Goal: Task Accomplishment & Management: Use online tool/utility

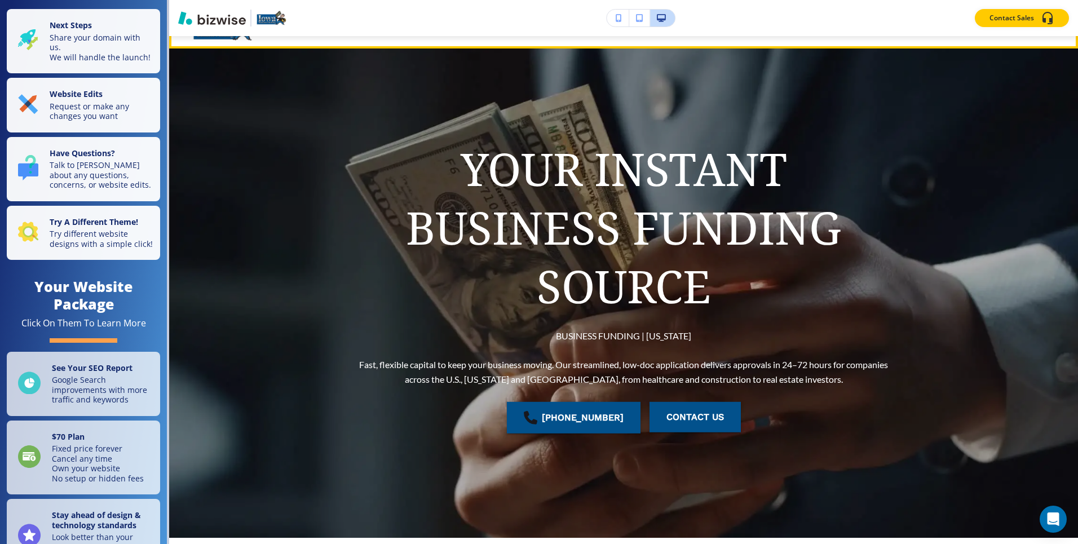
scroll to position [34, 0]
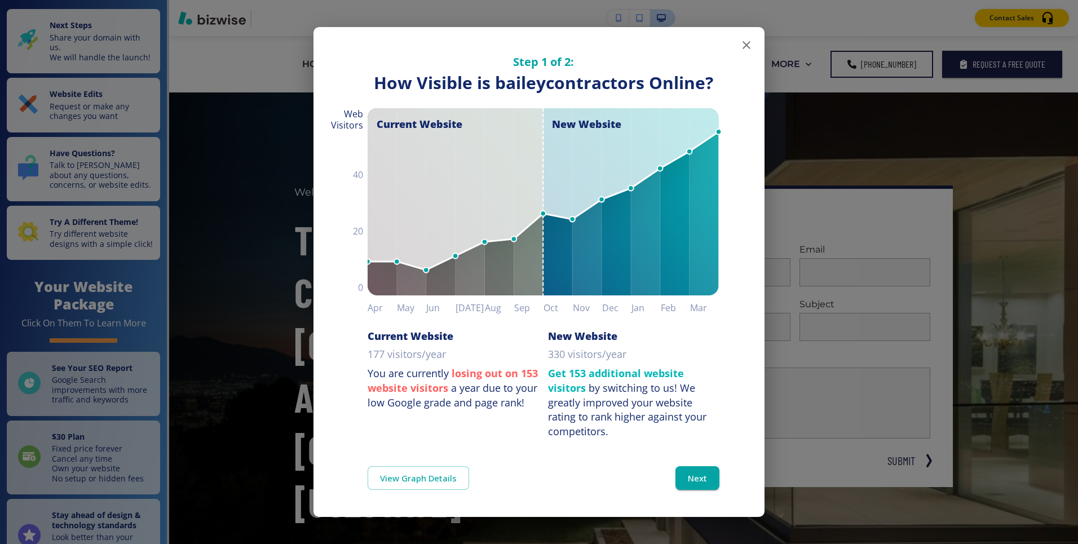
click at [741, 44] on icon "button" at bounding box center [747, 45] width 14 height 14
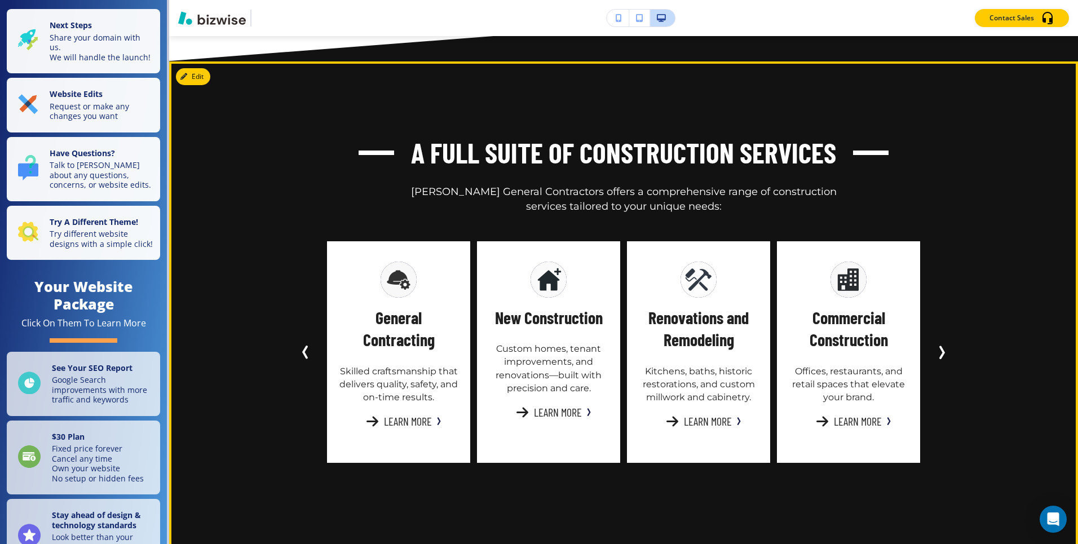
scroll to position [1762, 0]
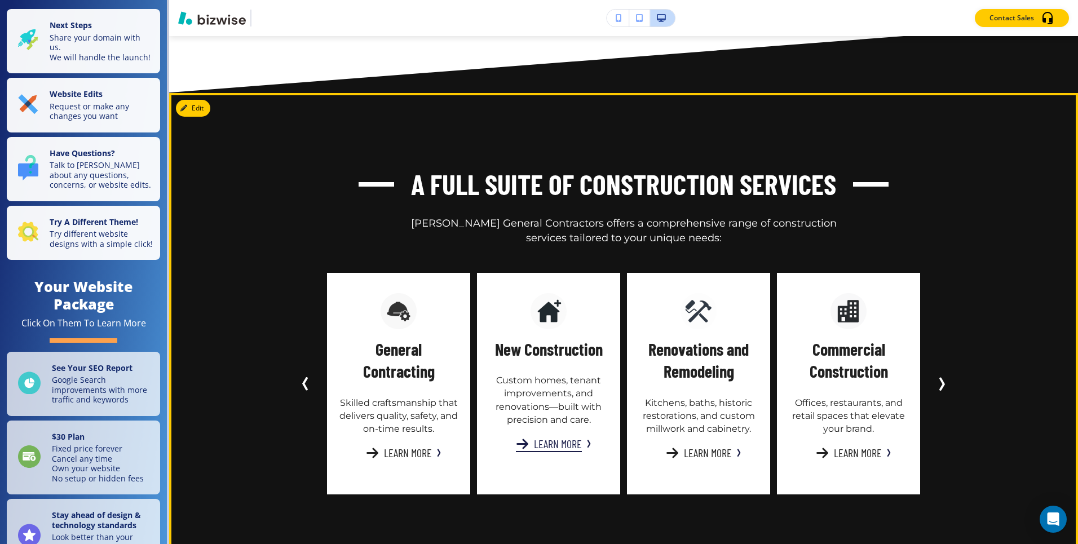
click at [536, 435] on button "Learn More" at bounding box center [549, 443] width 66 height 17
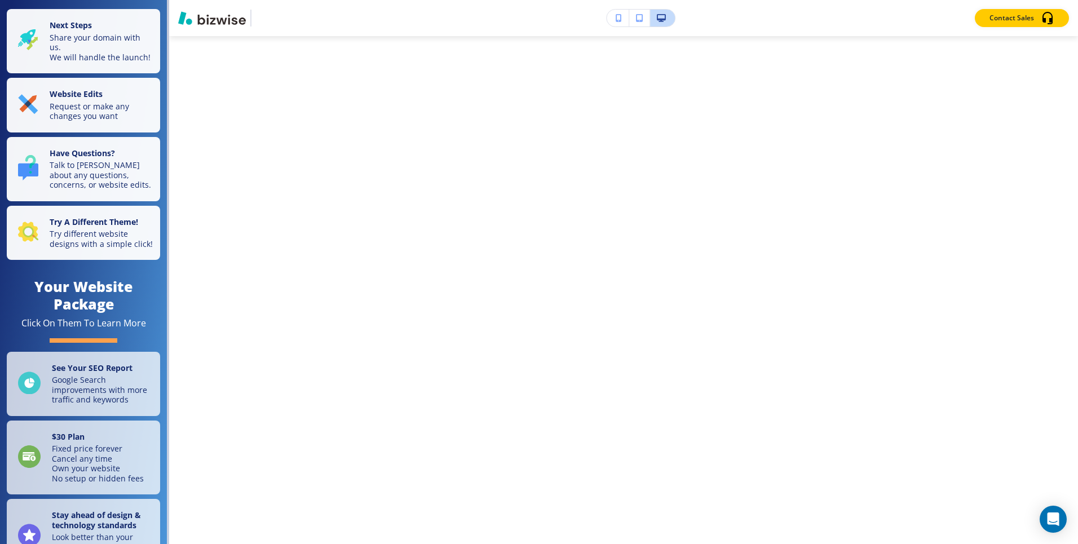
scroll to position [0, 0]
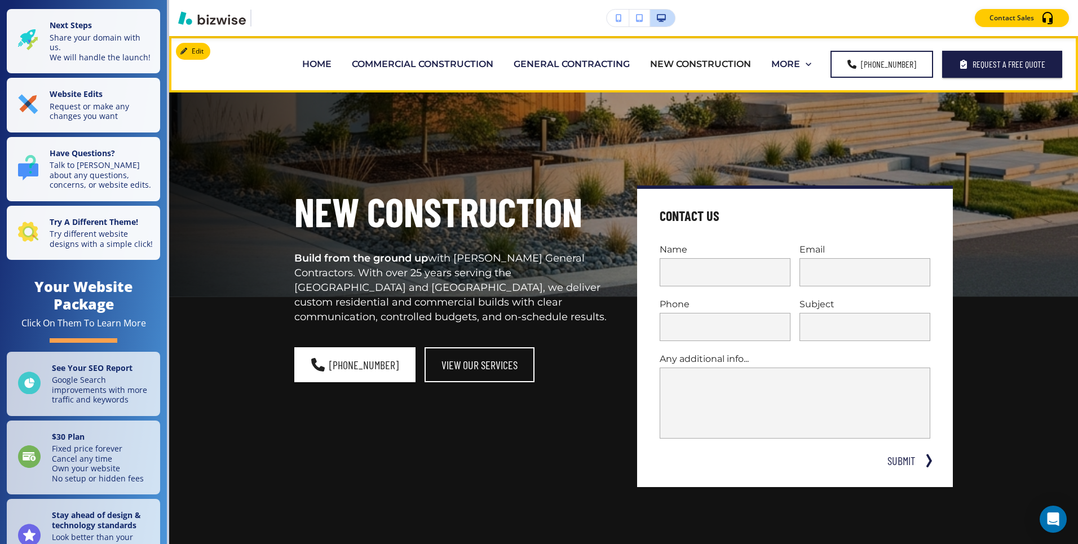
click at [322, 62] on p "HOME" at bounding box center [316, 64] width 29 height 13
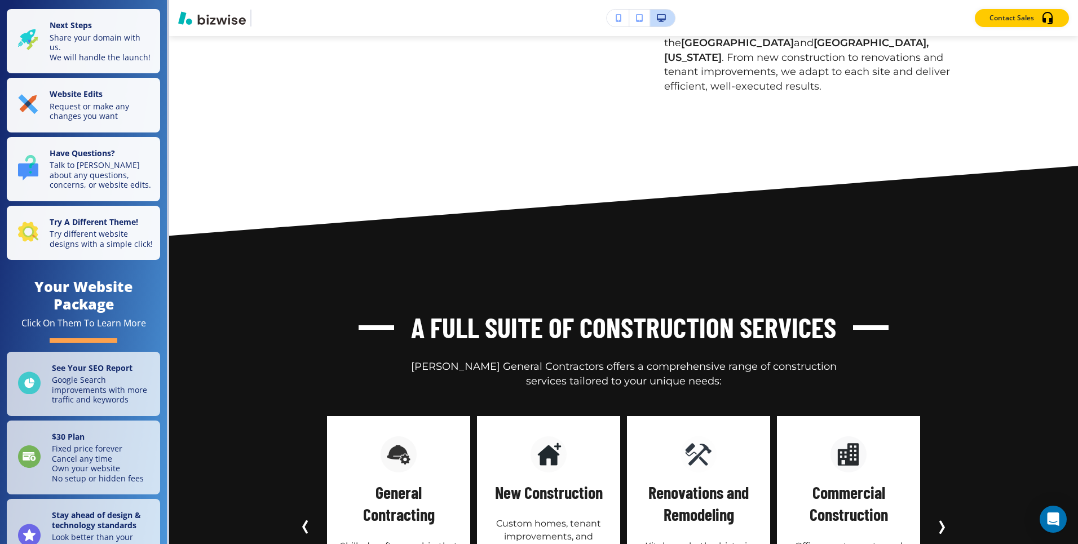
scroll to position [1800, 0]
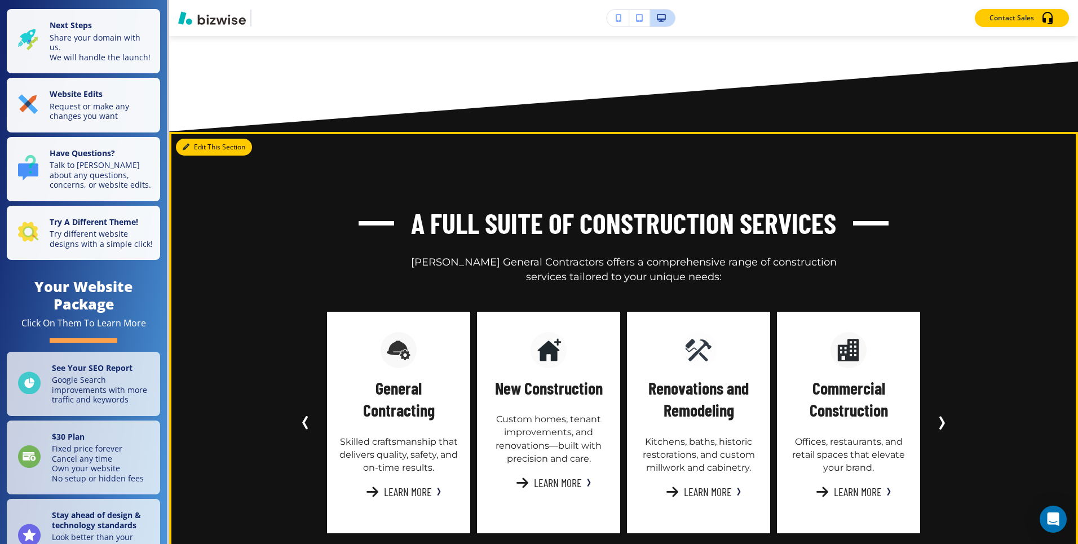
click at [202, 139] on button "Edit This Section" at bounding box center [214, 147] width 76 height 17
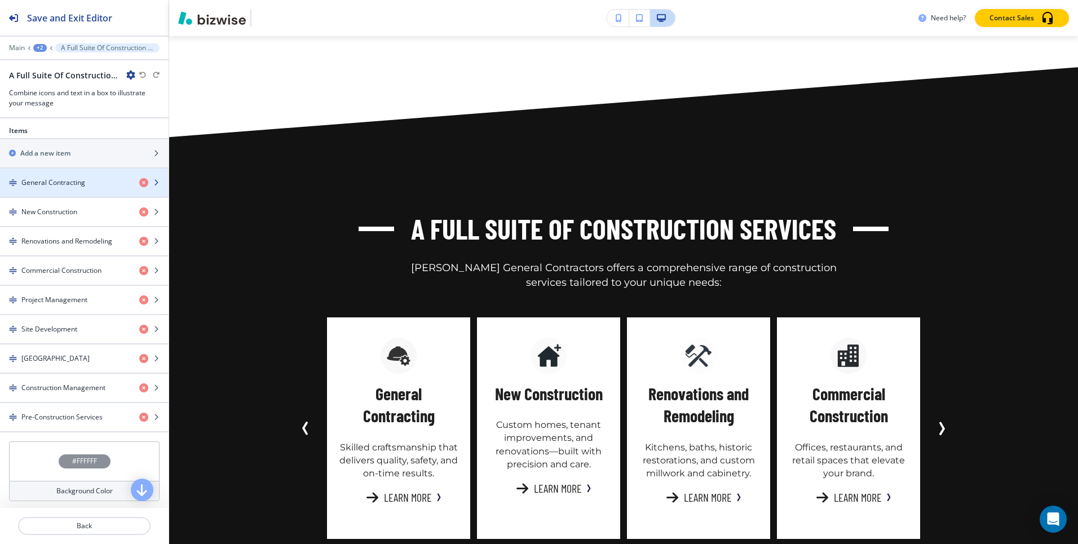
scroll to position [443, 0]
click at [77, 186] on h4 "General Contracting" at bounding box center [53, 187] width 64 height 10
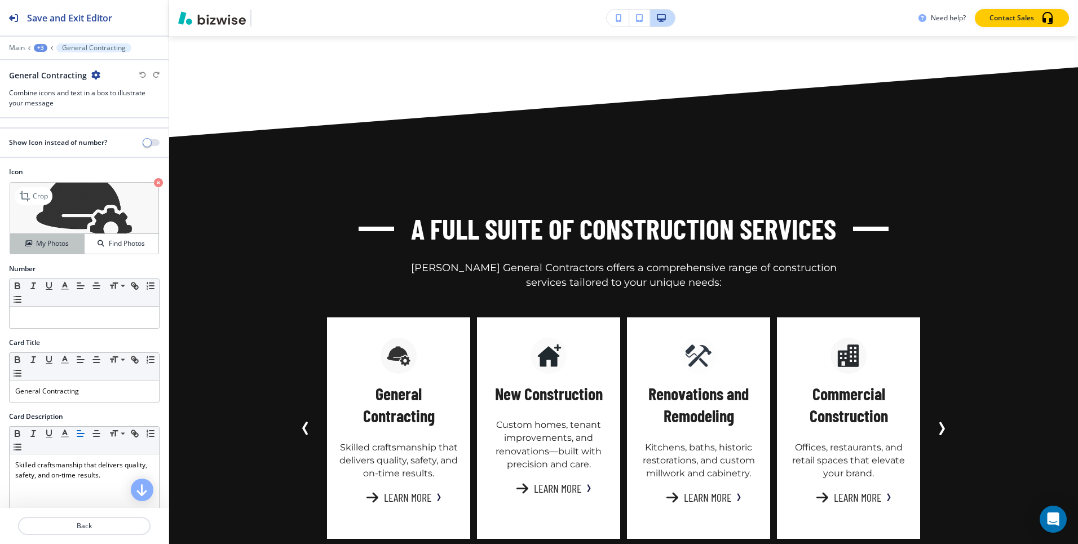
scroll to position [253, 0]
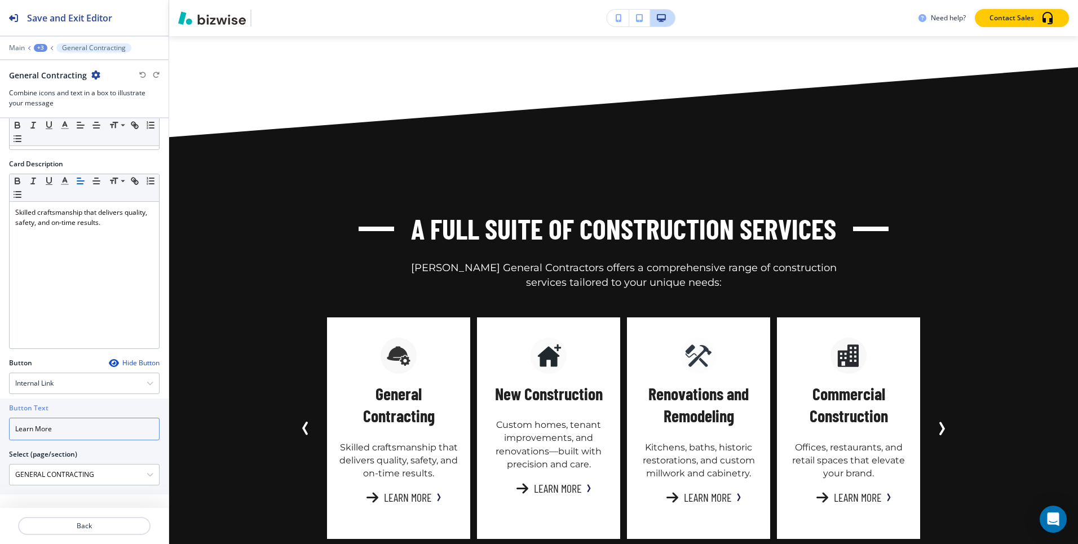
drag, startPoint x: 17, startPoint y: 432, endPoint x: 5, endPoint y: 432, distance: 11.8
click at [5, 432] on div "Button Text Learn More Select (page/section) GENERAL CONTRACTING HOME HOME | He…" at bounding box center [84, 447] width 169 height 96
paste input "Learn More"
type input "Learn More"
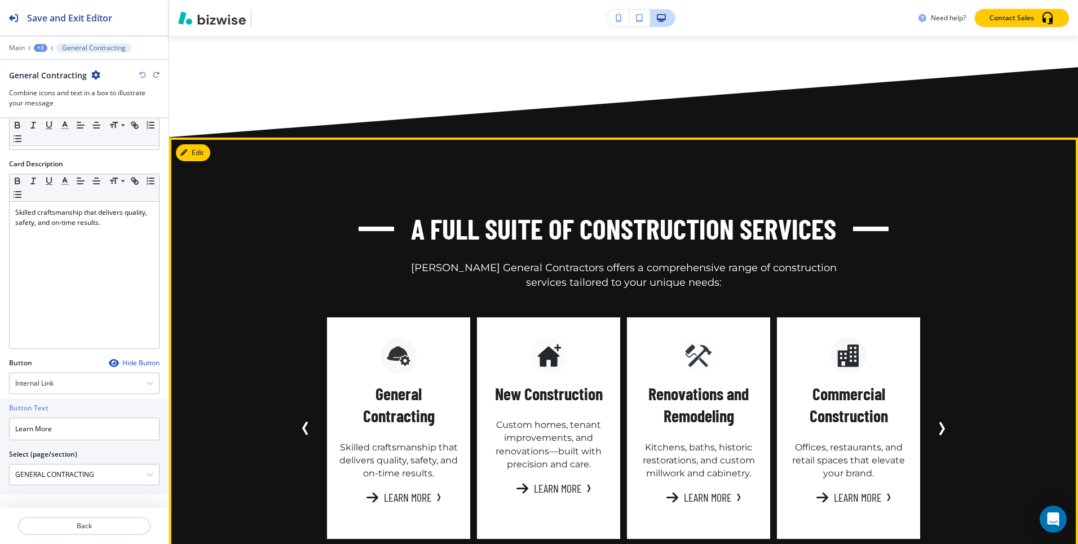
click at [945, 422] on icon "Next Slide" at bounding box center [942, 429] width 14 height 14
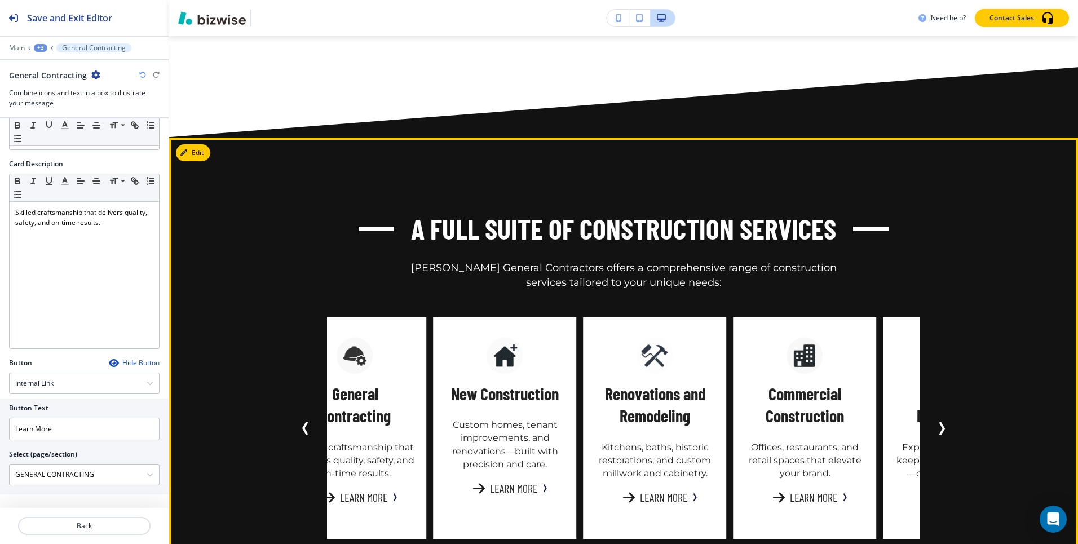
click at [945, 422] on icon "Next Slide" at bounding box center [942, 429] width 14 height 14
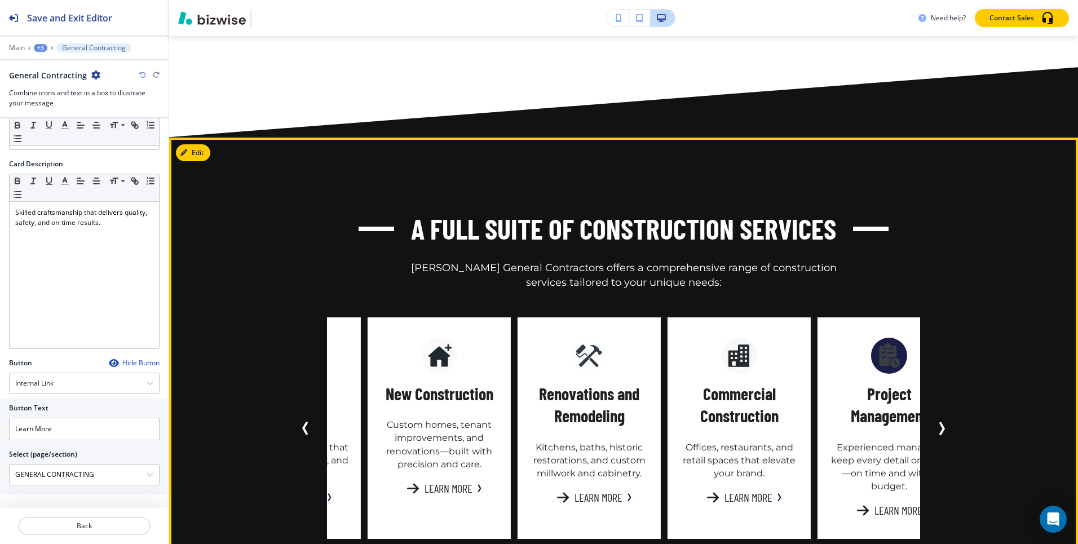
click at [945, 422] on icon "Next Slide" at bounding box center [942, 429] width 14 height 14
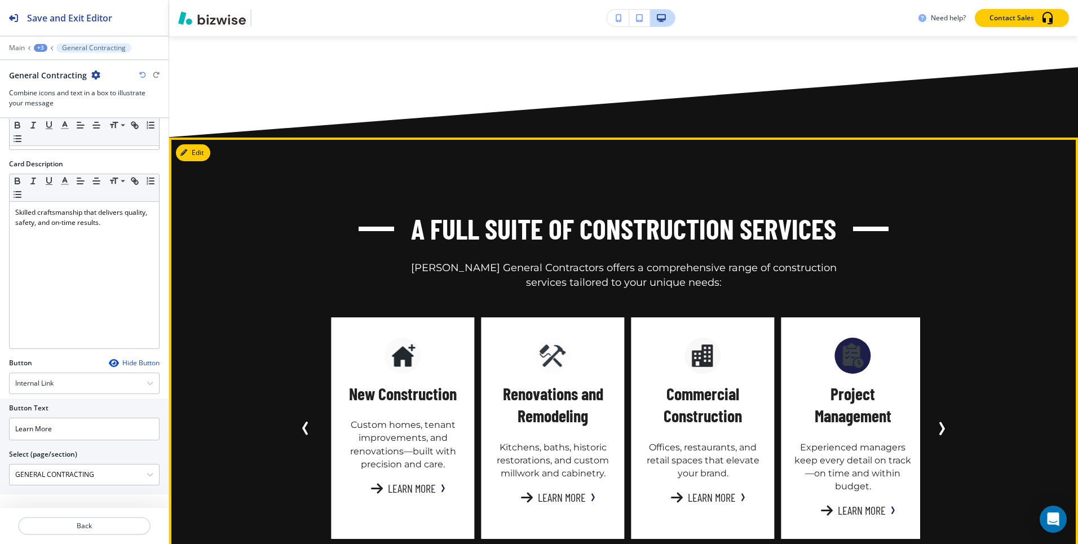
click at [945, 422] on icon "Next Slide" at bounding box center [942, 429] width 14 height 14
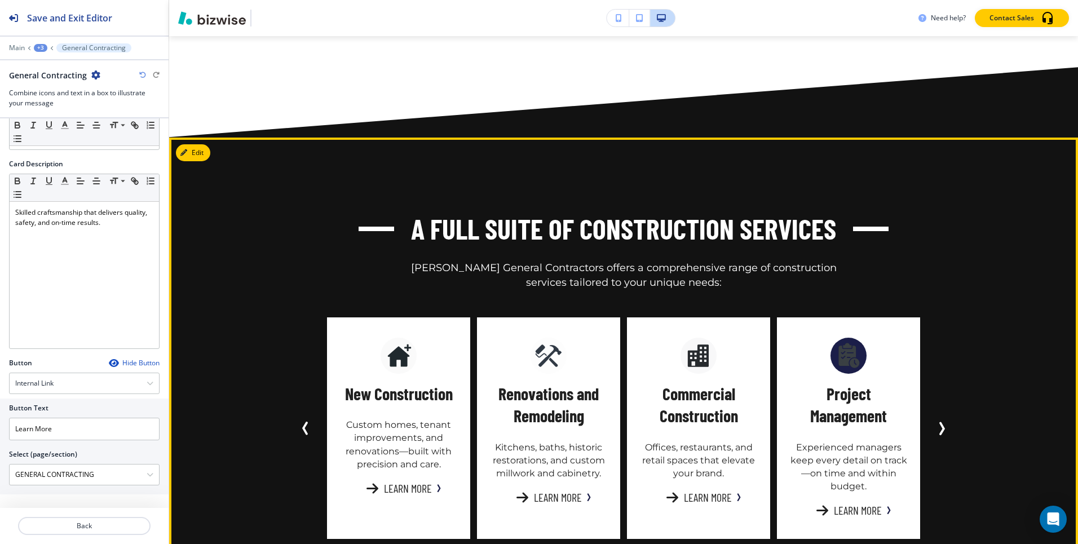
click at [945, 422] on icon "Next Slide" at bounding box center [942, 429] width 14 height 14
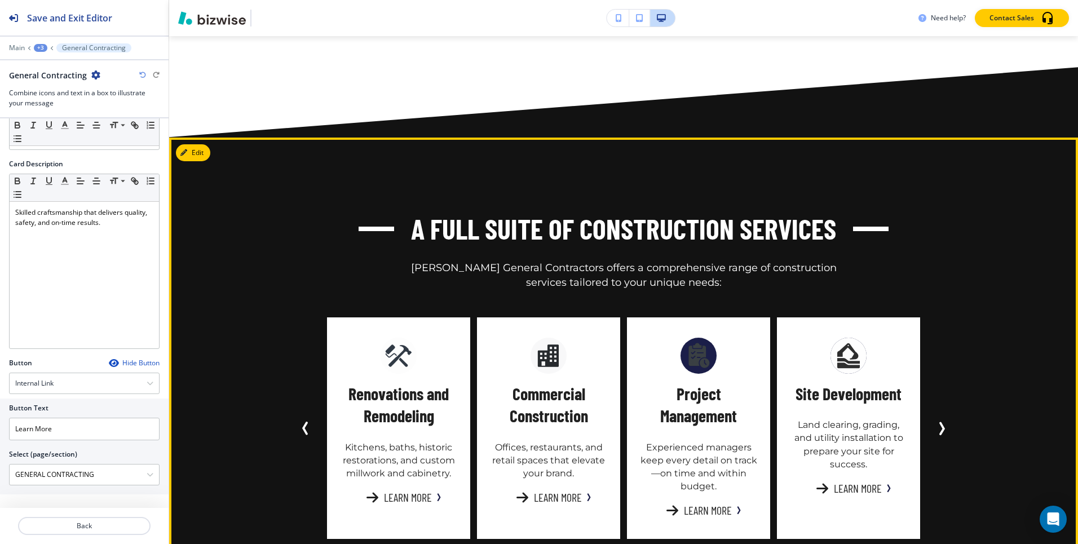
click at [945, 422] on icon "Next Slide" at bounding box center [942, 429] width 14 height 14
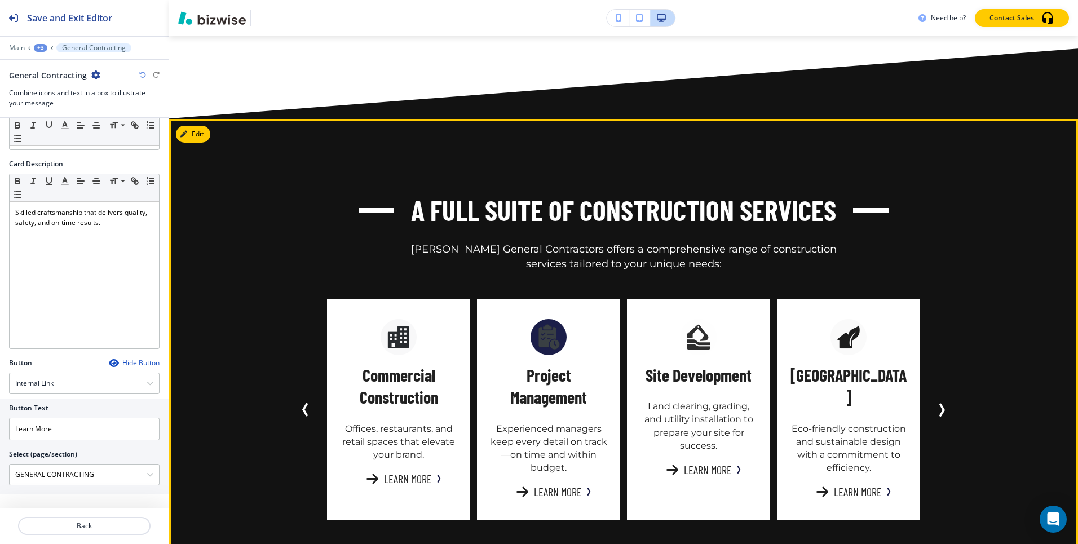
scroll to position [1733, 0]
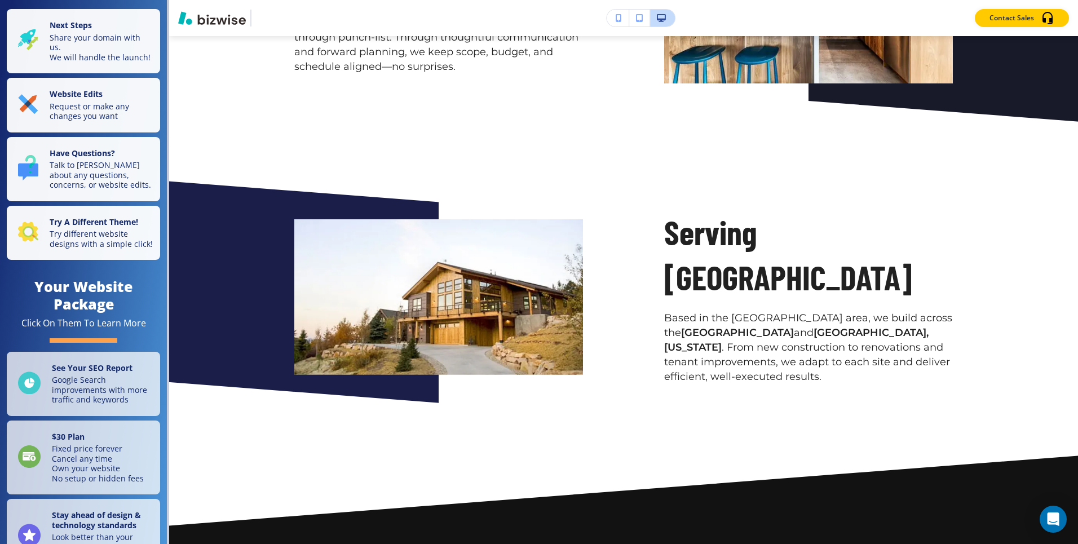
scroll to position [1645, 0]
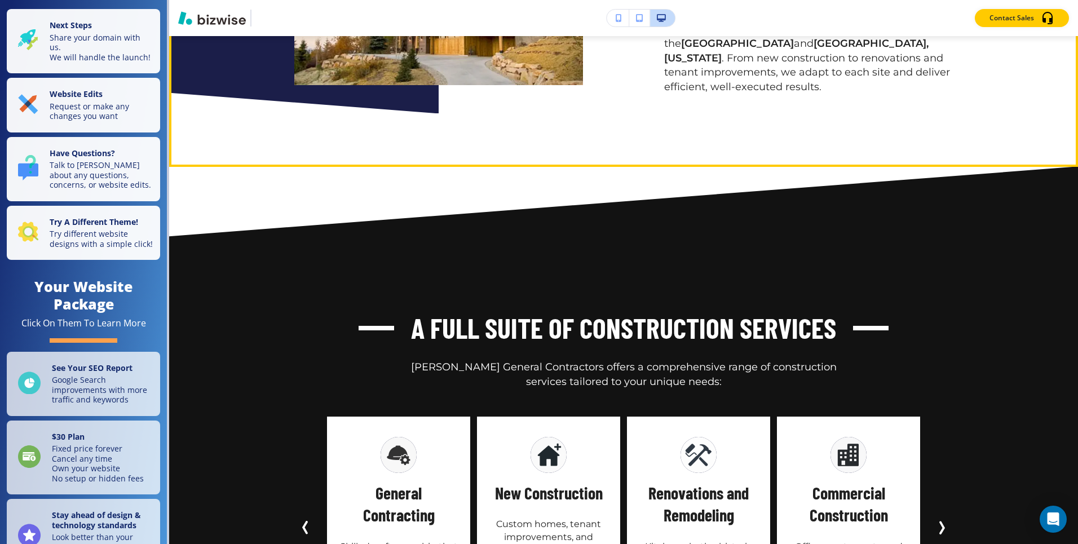
scroll to position [1737, 0]
